Goal: Information Seeking & Learning: Learn about a topic

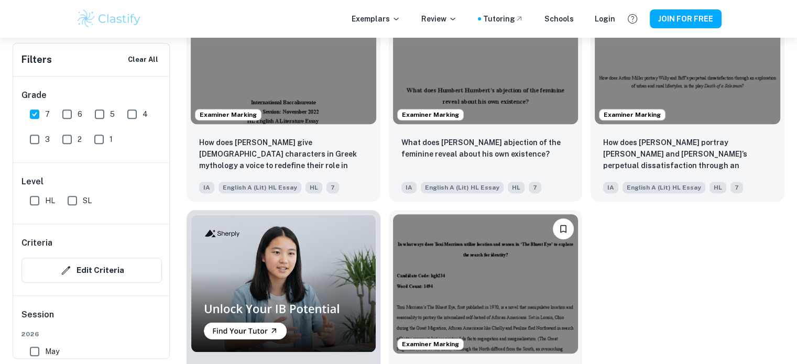
scroll to position [607, 0]
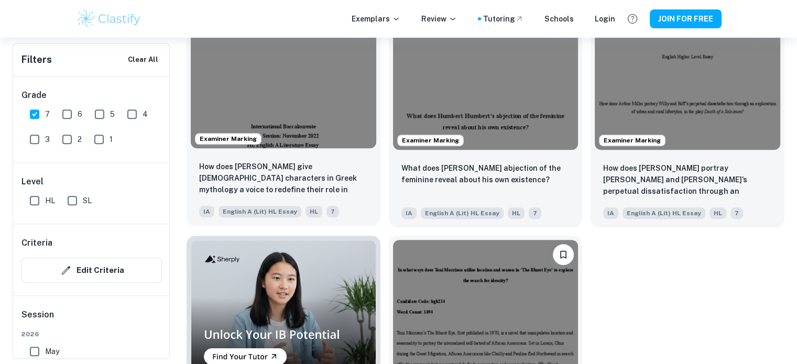
click at [301, 148] on img at bounding box center [284, 78] width 186 height 139
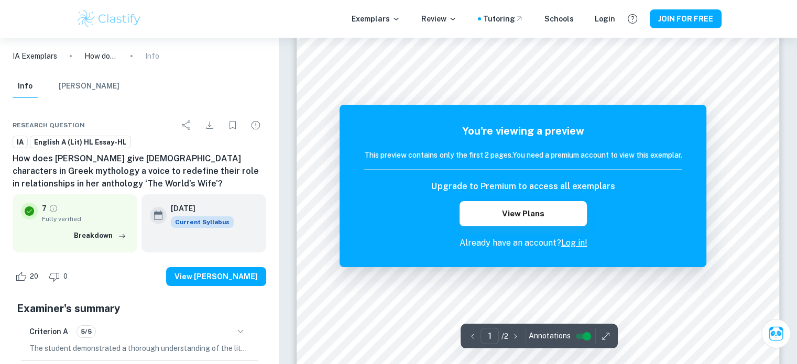
scroll to position [59, 0]
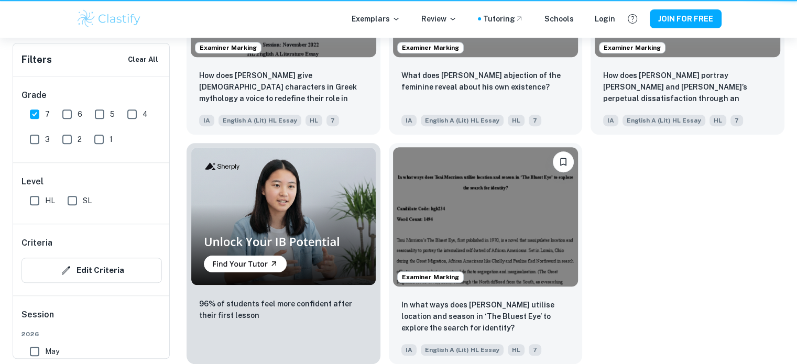
scroll to position [607, 0]
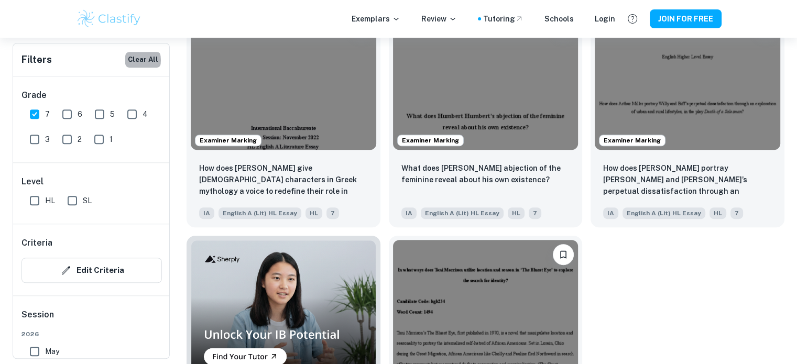
click at [136, 60] on button "Clear All" at bounding box center [143, 60] width 36 height 16
checkbox input "false"
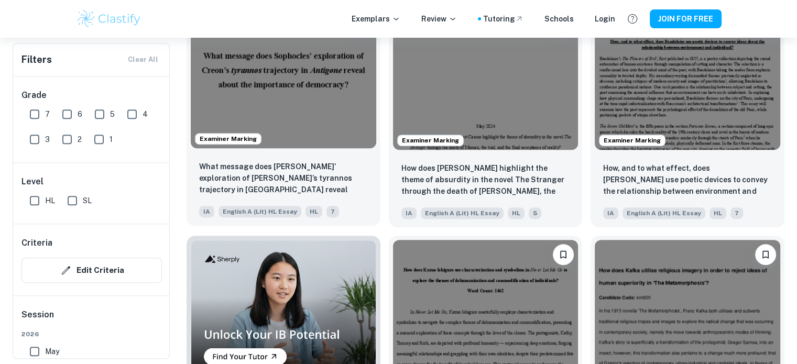
click at [307, 157] on div "What message does [PERSON_NAME]’ exploration of [PERSON_NAME]’s tyrannos trajec…" at bounding box center [284, 189] width 194 height 73
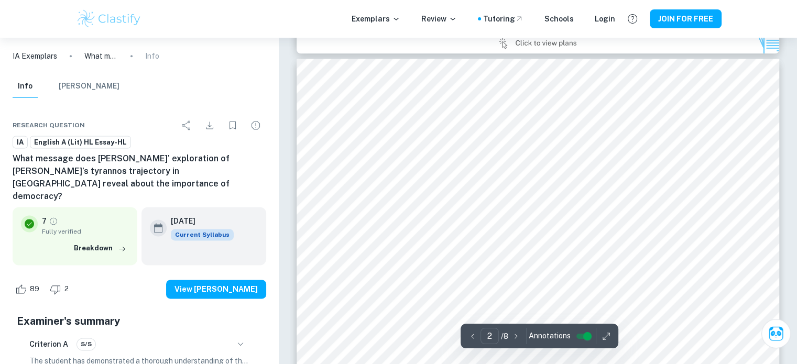
scroll to position [1436, 0]
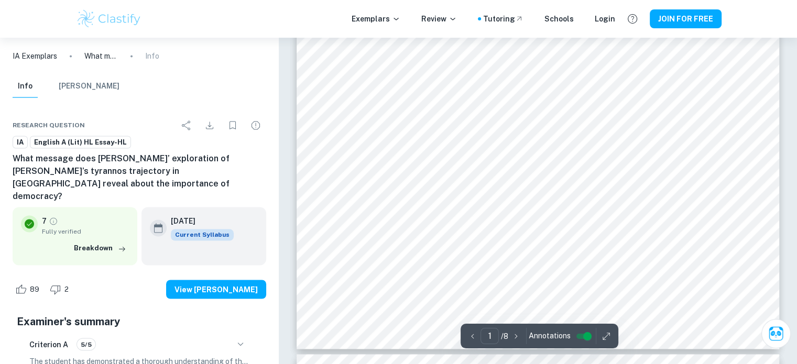
type input "3"
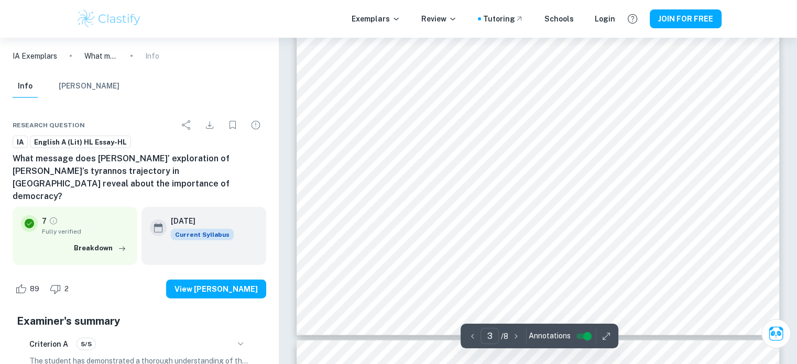
scroll to position [2388, 0]
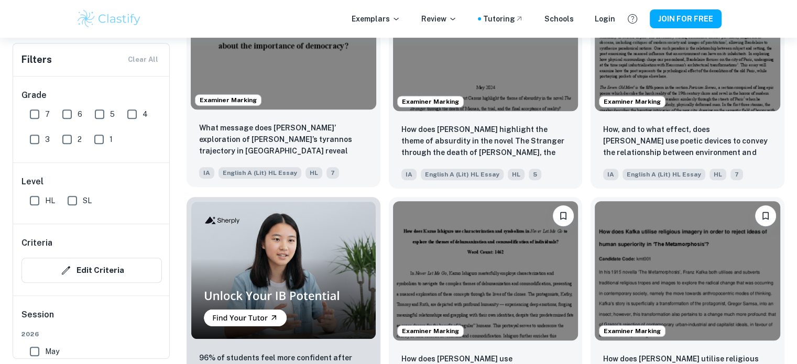
scroll to position [621, 0]
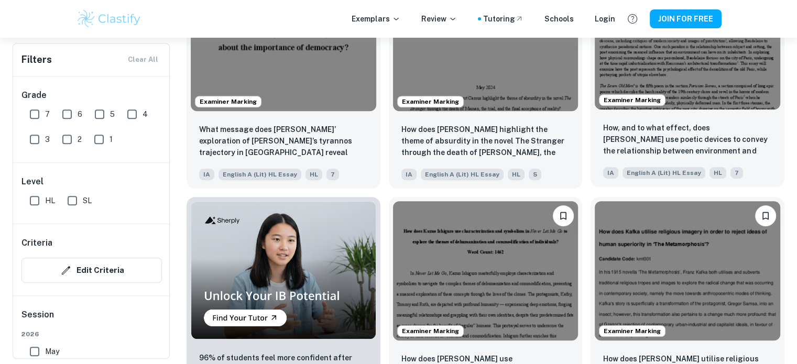
click at [669, 106] on img at bounding box center [688, 40] width 186 height 139
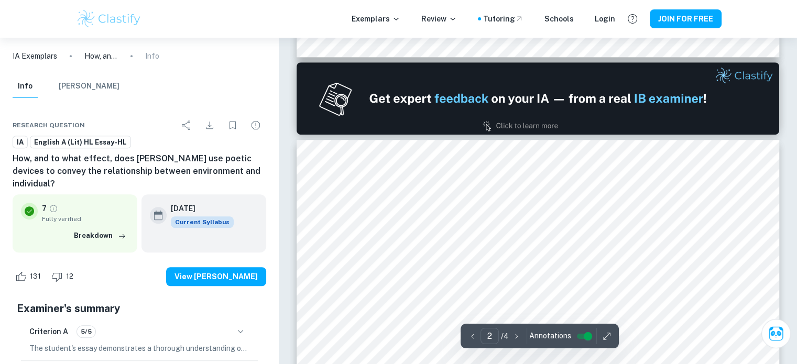
type input "2"
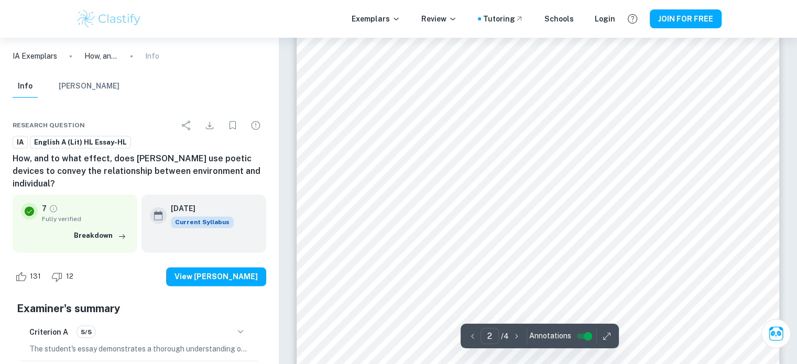
scroll to position [1663, 0]
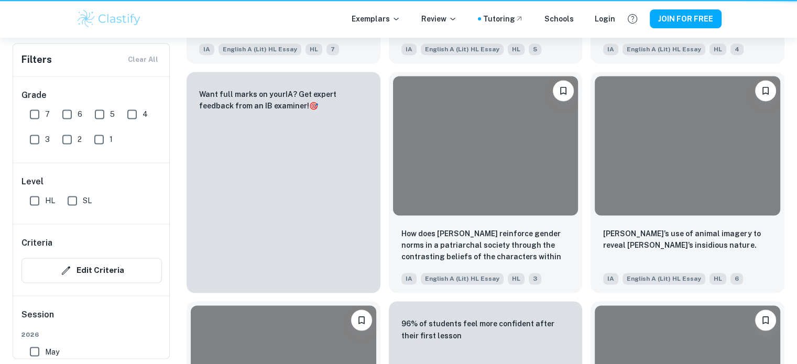
scroll to position [621, 0]
